Goal: Find specific page/section: Find specific page/section

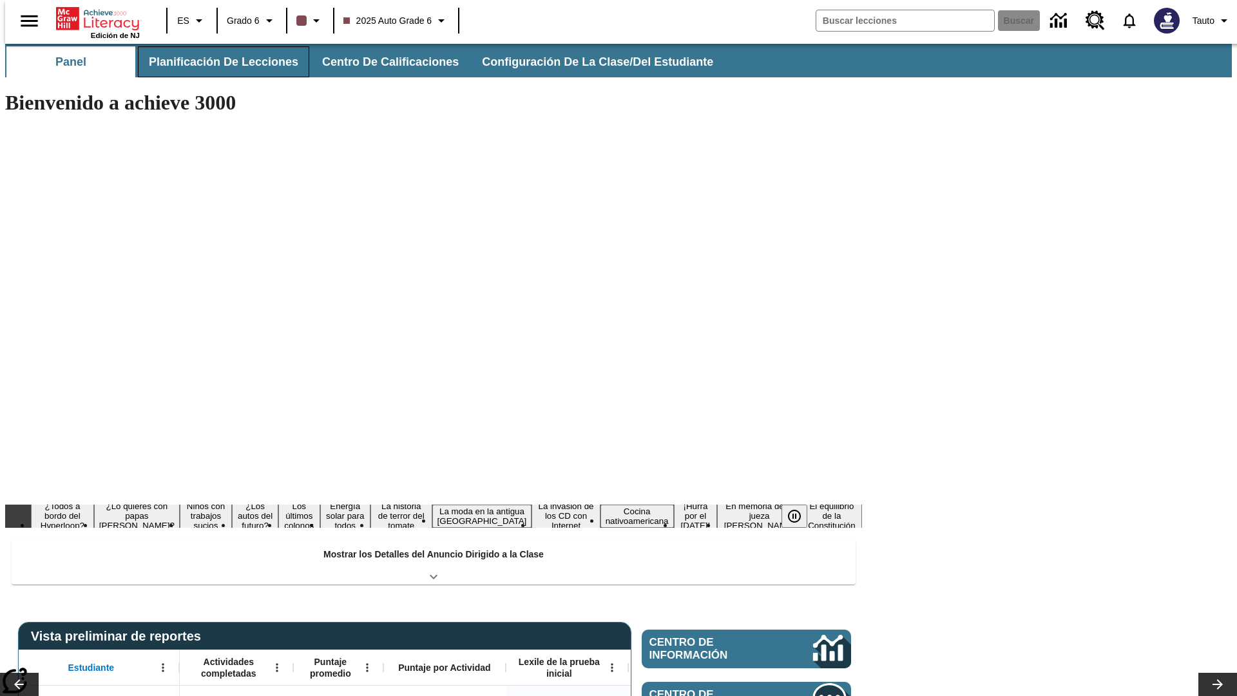
click at [216, 62] on span "Planificación de lecciones" at bounding box center [223, 62] width 149 height 15
